Goal: Obtain resource: Download file/media

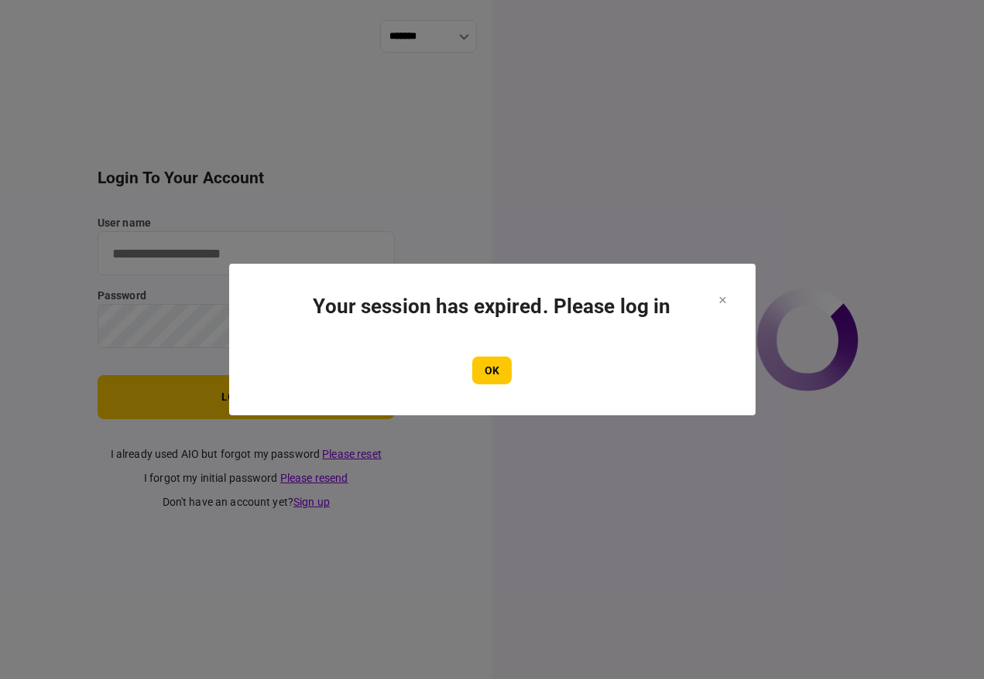
click at [497, 364] on button "OK" at bounding box center [491, 371] width 39 height 28
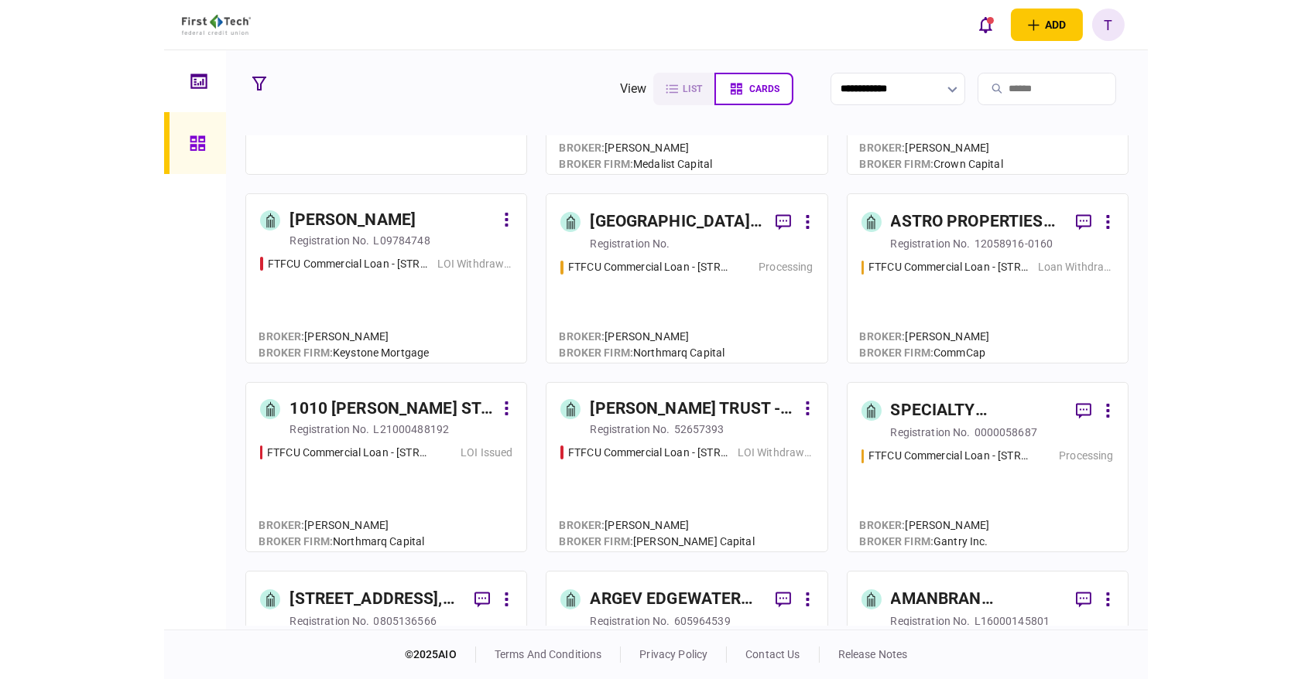
scroll to position [172, 0]
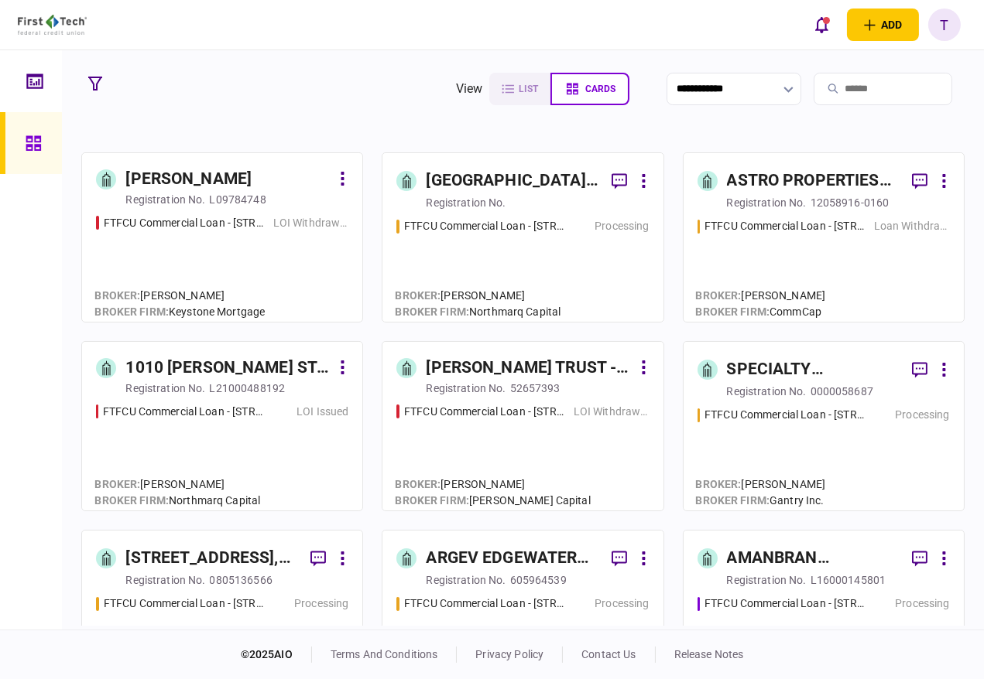
click at [754, 379] on div "SPECIALTY PROPERTIES LLC" at bounding box center [813, 370] width 173 height 25
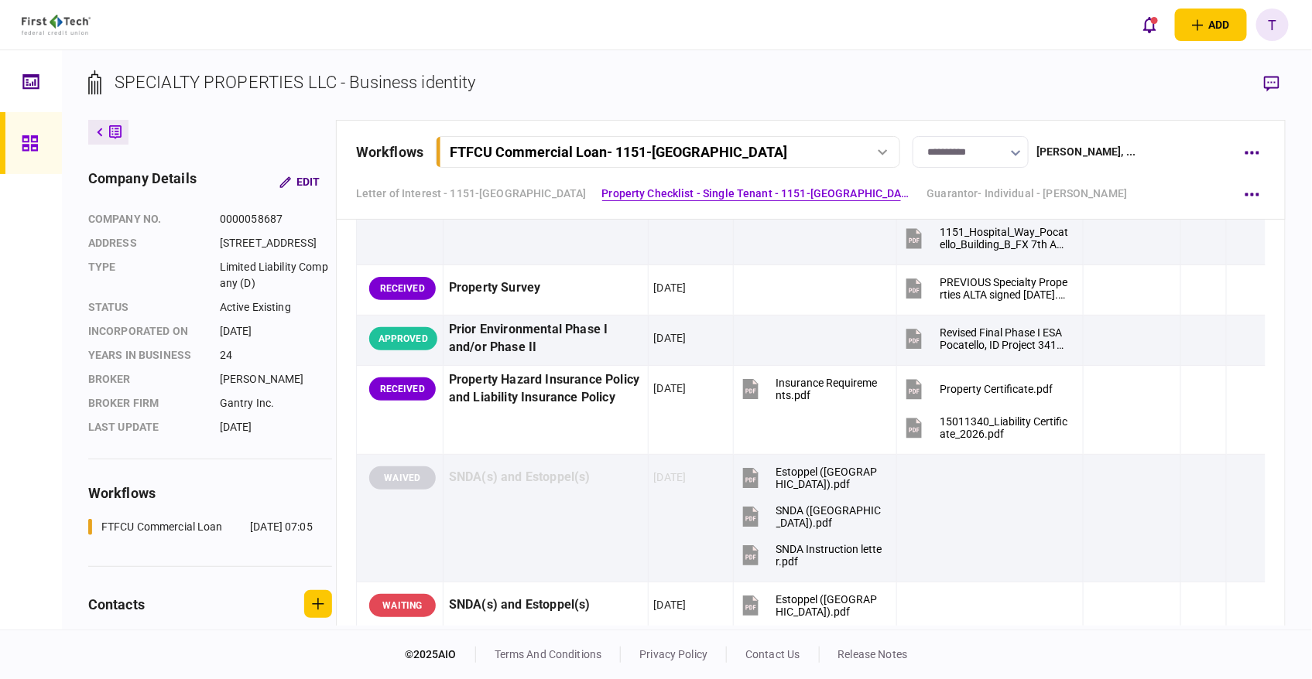
scroll to position [1719, 0]
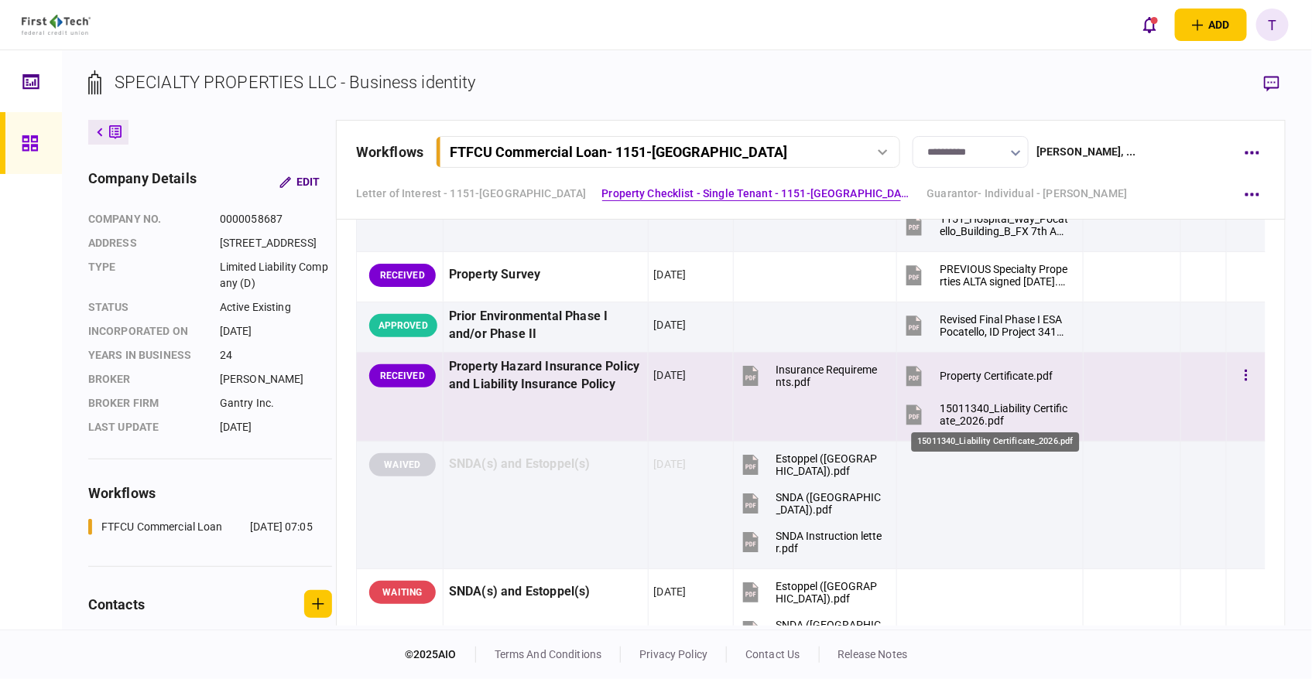
click at [884, 404] on div "15011340_Liability Certificate_2026.pdf" at bounding box center [1004, 414] width 130 height 25
